Goal: Complete application form

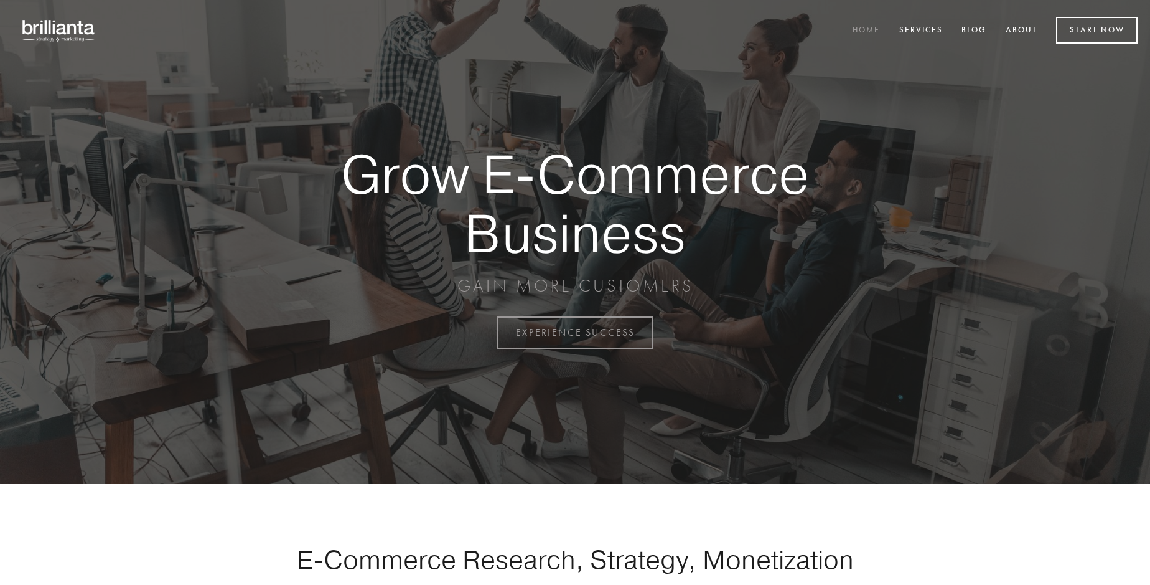
scroll to position [3263, 0]
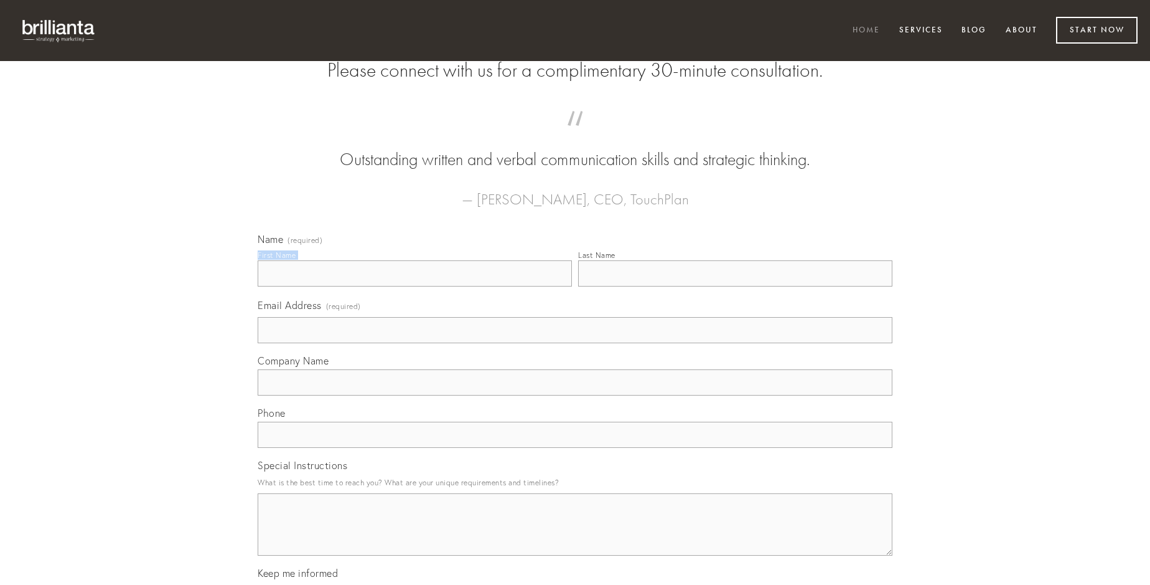
type input "Alyssa Bechtelar"
click at [735, 286] on input "Last Name" at bounding box center [735, 273] width 314 height 26
type input "Alyssa Bechtelar"
click at [575, 343] on input "Email Address (required)" at bounding box center [575, 330] width 635 height 26
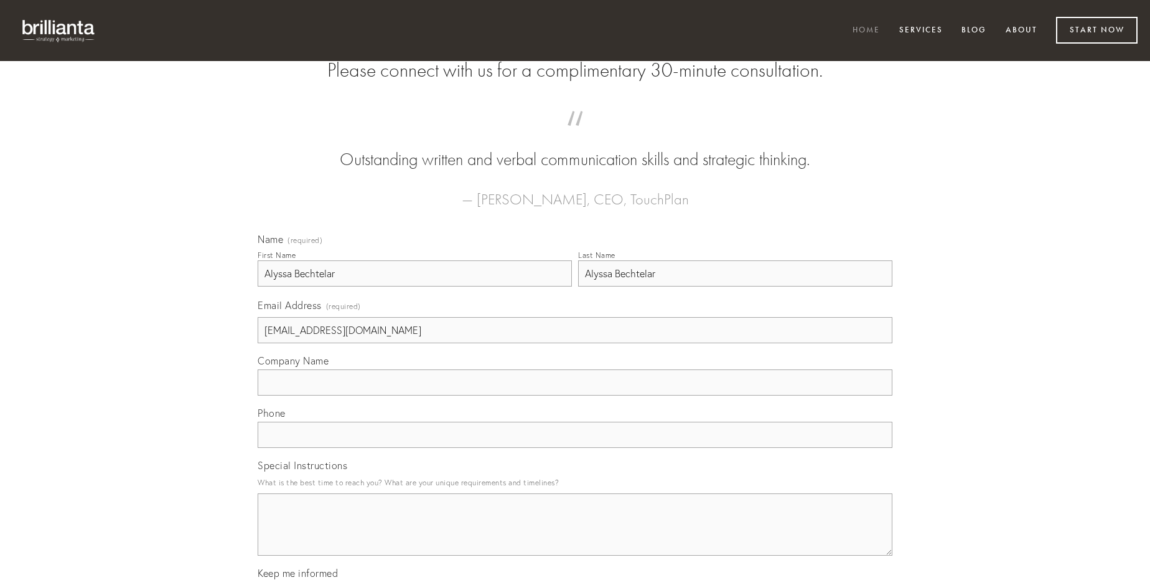
type input "[EMAIL_ADDRESS][DOMAIN_NAME]"
click at [575, 395] on input "Company Name" at bounding box center [575, 382] width 635 height 26
type input "crapula"
click at [575, 448] on input "text" at bounding box center [575, 434] width 635 height 26
click at [575, 535] on textarea "Special Instructions" at bounding box center [575, 524] width 635 height 62
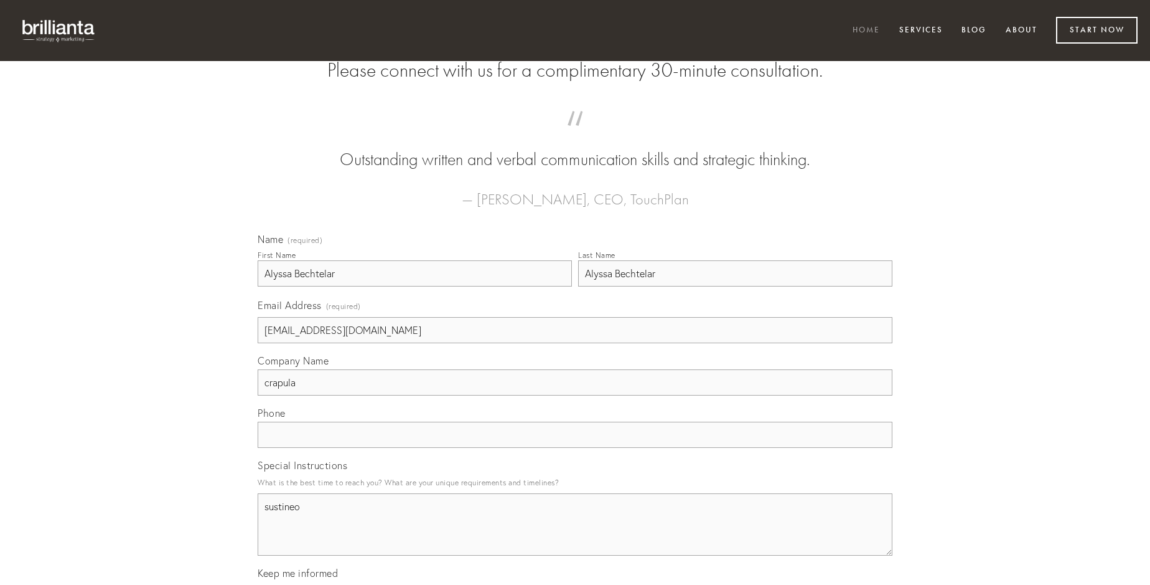
type textarea "sustineo"
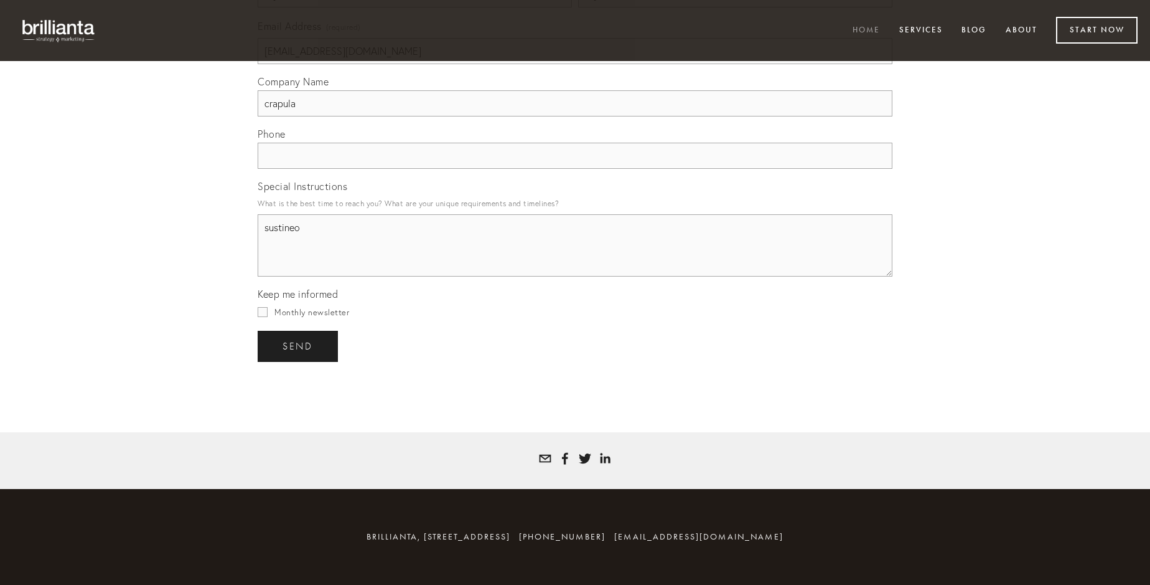
click at [299, 346] on span "send" at bounding box center [298, 346] width 31 height 11
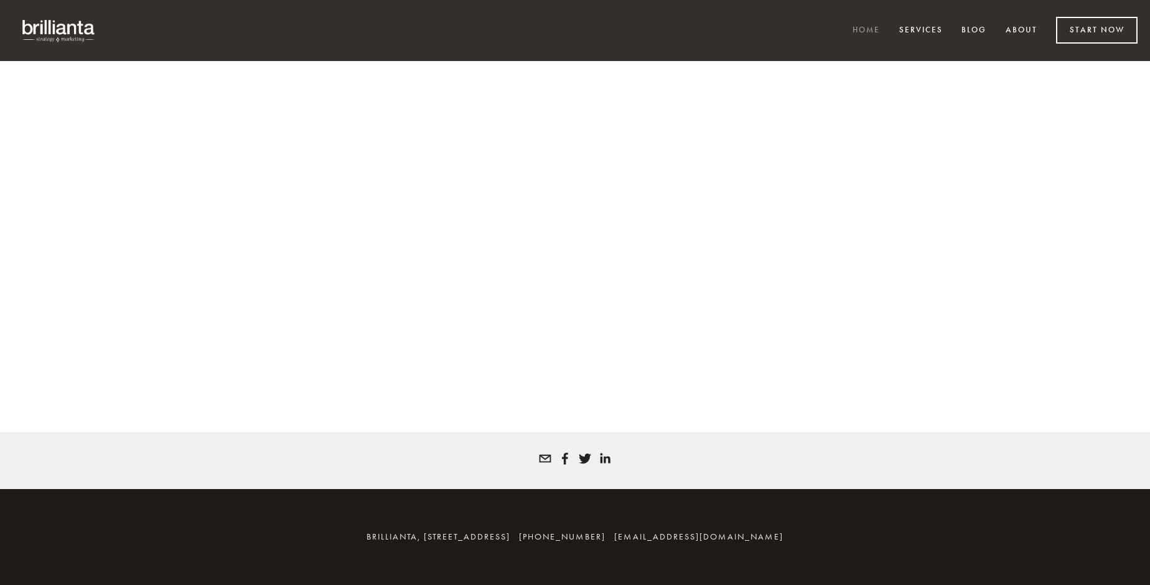
scroll to position [3247, 0]
